Goal: Task Accomplishment & Management: Use online tool/utility

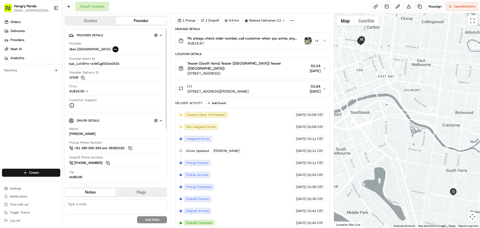
click at [84, 21] on button "Quotes" at bounding box center [90, 21] width 51 height 8
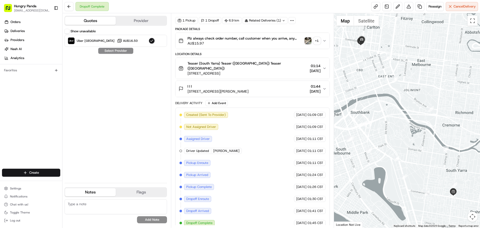
click at [129, 16] on div "Quotes Provider" at bounding box center [116, 21] width 103 height 10
click at [129, 19] on button "Provider" at bounding box center [141, 21] width 51 height 8
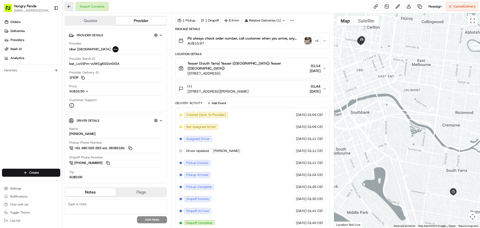
click at [67, 3] on button at bounding box center [69, 6] width 9 height 9
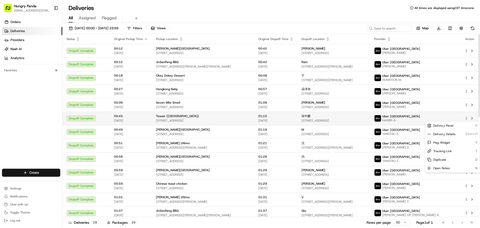
click at [465, 118] on html "Hungry Panda liurui0731@hungrypandagroup.com Toggle Sidebar Orders Deliveries P…" at bounding box center [240, 114] width 480 height 228
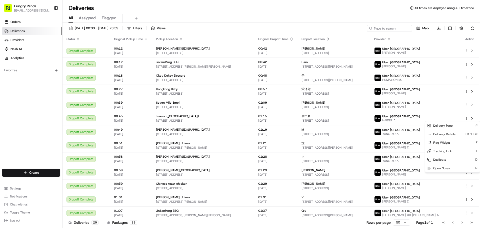
click at [184, 120] on html "Hungry Panda liurui0731@hungrypandagroup.com Toggle Sidebar Orders Deliveries P…" at bounding box center [240, 114] width 480 height 228
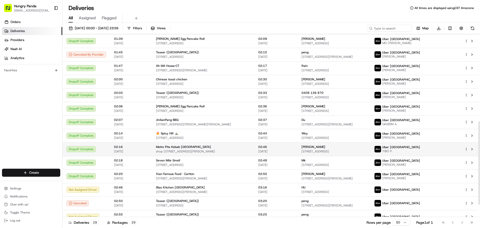
scroll to position [219, 0]
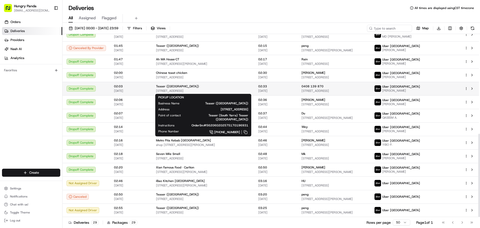
click at [177, 88] on span "Teaser ([GEOGRAPHIC_DATA])" at bounding box center [177, 86] width 43 height 4
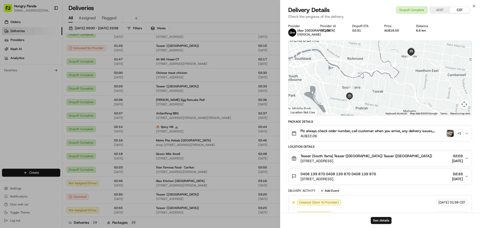
click at [451, 137] on img "button" at bounding box center [450, 133] width 7 height 7
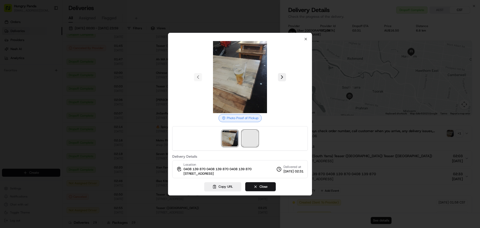
click at [254, 140] on span at bounding box center [250, 138] width 16 height 16
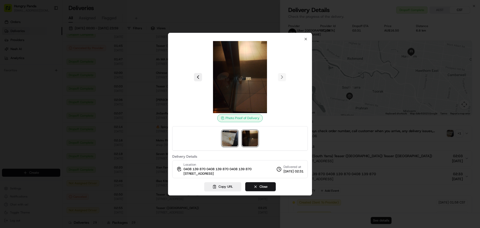
click at [232, 140] on img at bounding box center [230, 138] width 16 height 16
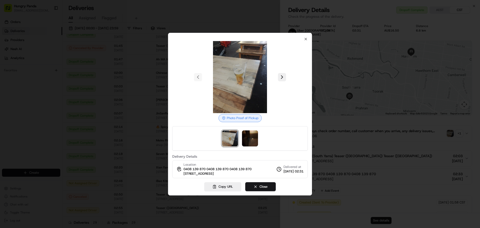
click at [353, 159] on div at bounding box center [240, 114] width 480 height 228
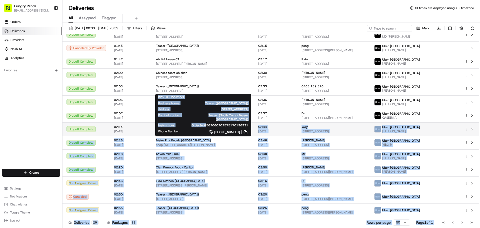
drag, startPoint x: 204, startPoint y: 121, endPoint x: 246, endPoint y: 122, distance: 42.0
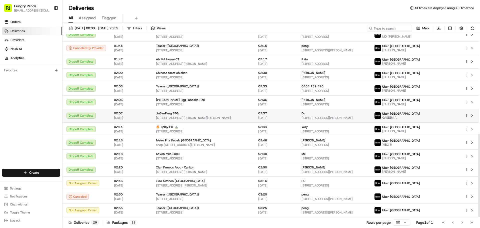
click at [193, 112] on div "JinSanPang BBQ" at bounding box center [203, 113] width 94 height 4
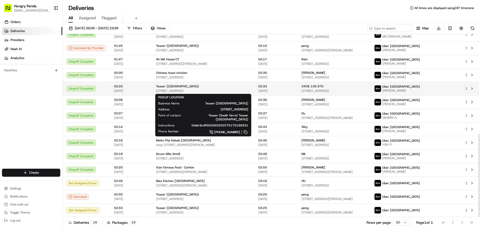
click at [164, 85] on span "Teaser ([GEOGRAPHIC_DATA])" at bounding box center [177, 86] width 43 height 4
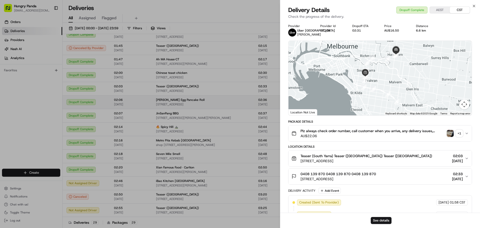
drag, startPoint x: 190, startPoint y: 118, endPoint x: 185, endPoint y: 107, distance: 11.8
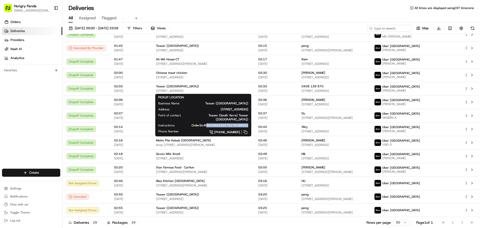
drag, startPoint x: 205, startPoint y: 121, endPoint x: 246, endPoint y: 122, distance: 40.8
click at [246, 122] on div "PICKUP LOCATION Business Name Teaser (South Yarra) Address 366 Chapel St, South…" at bounding box center [203, 115] width 96 height 43
copy span "562060202575170196931"
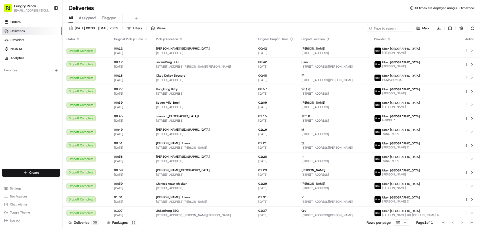
scroll to position [219, 0]
